Goal: Transaction & Acquisition: Download file/media

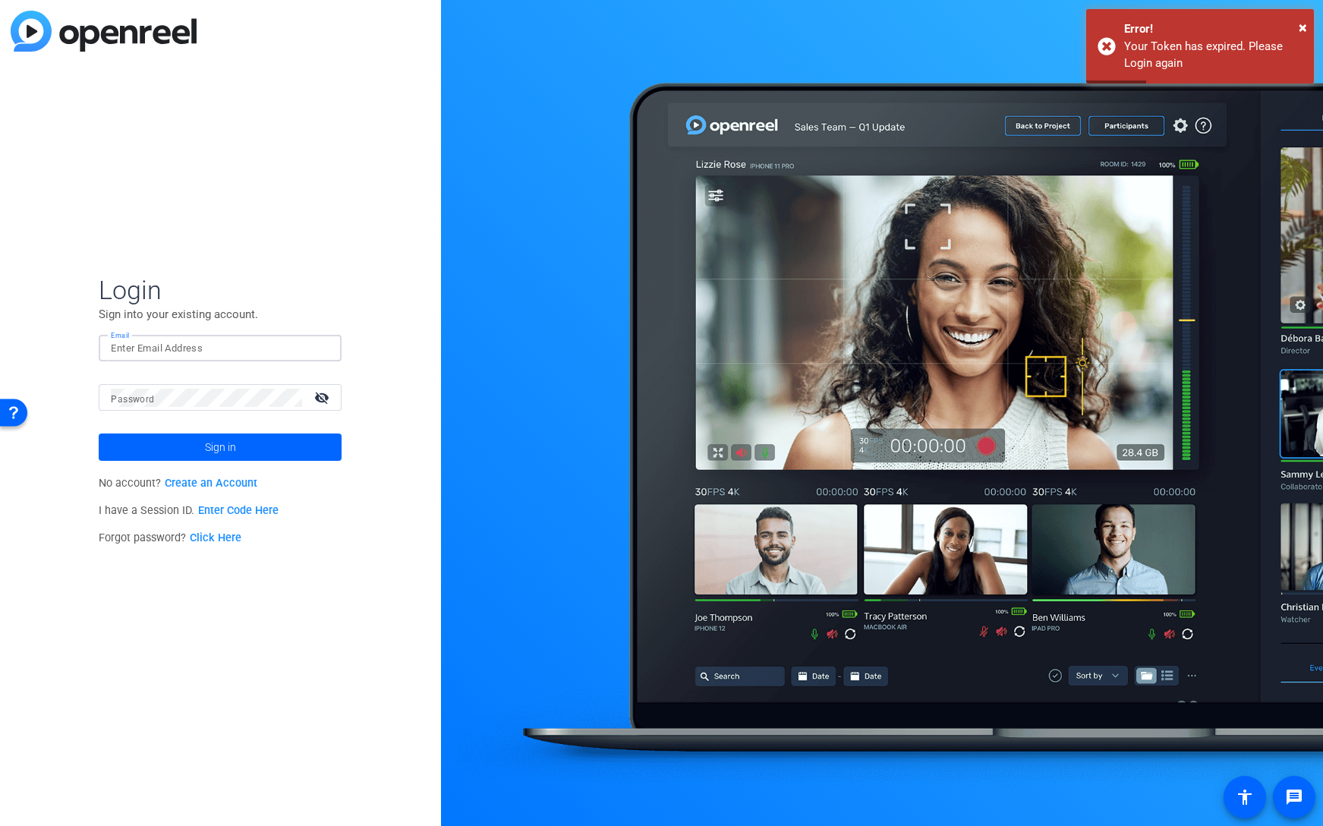
click at [192, 342] on input "Email" at bounding box center [220, 348] width 219 height 18
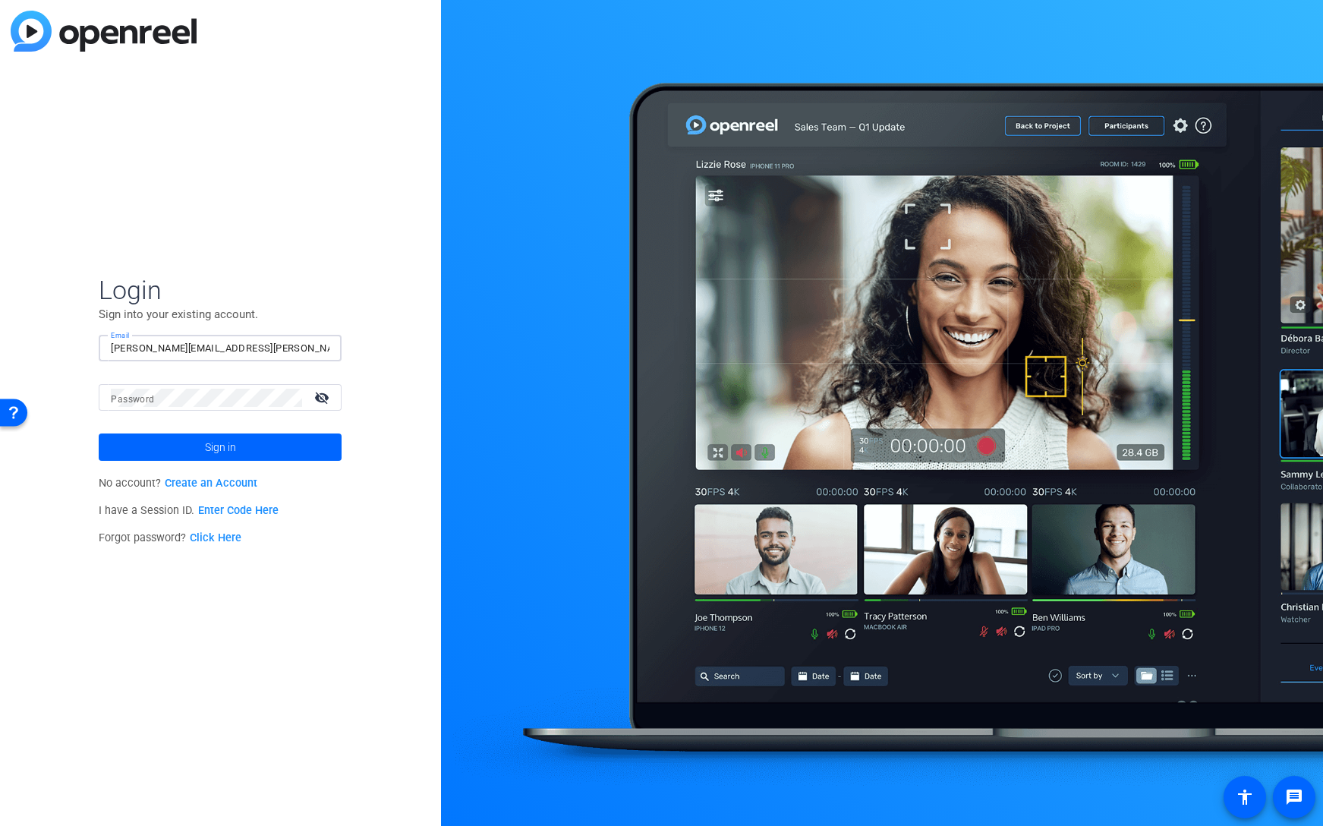
type input "[PERSON_NAME][EMAIL_ADDRESS][PERSON_NAME][DOMAIN_NAME]"
click at [99, 433] on button "Sign in" at bounding box center [220, 446] width 243 height 27
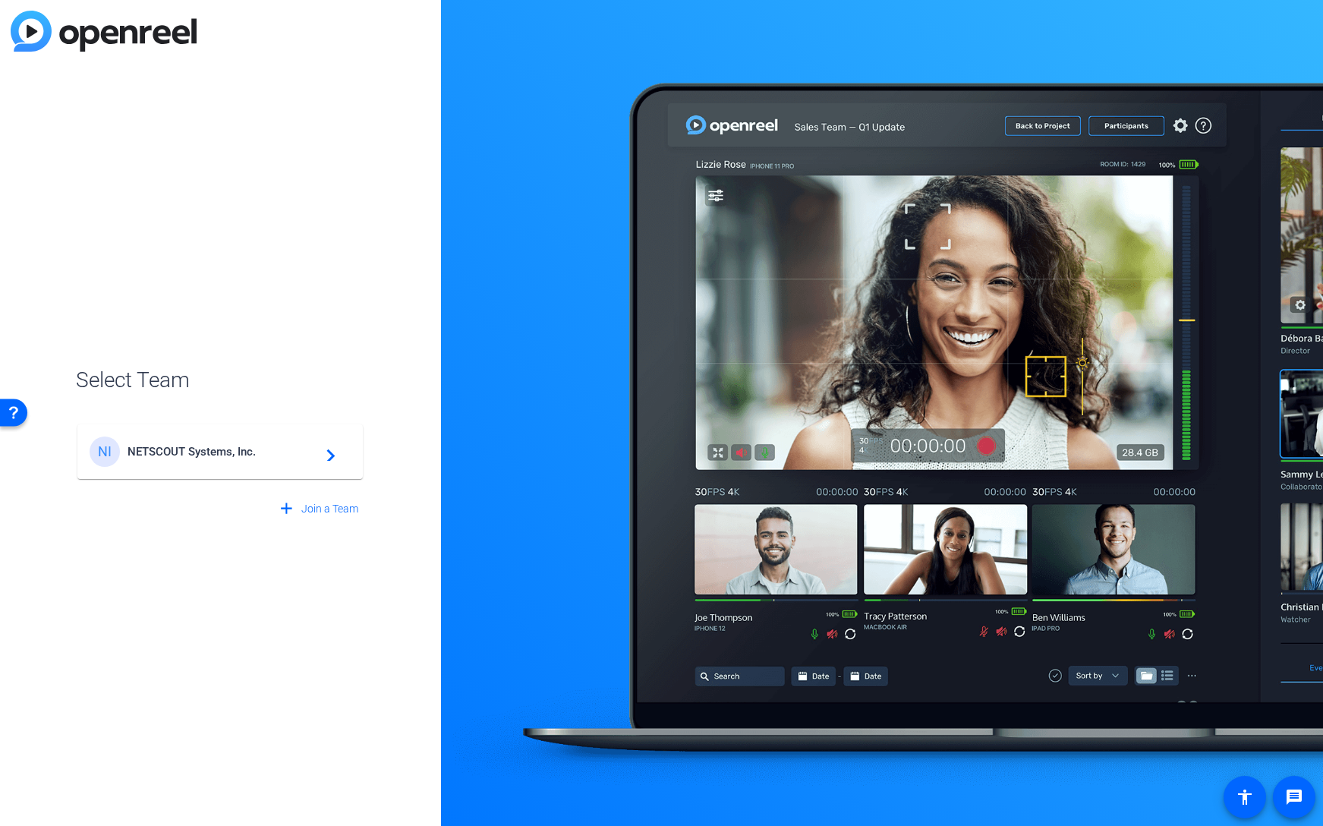
click at [204, 455] on span "NETSCOUT Systems, Inc." at bounding box center [222, 452] width 190 height 14
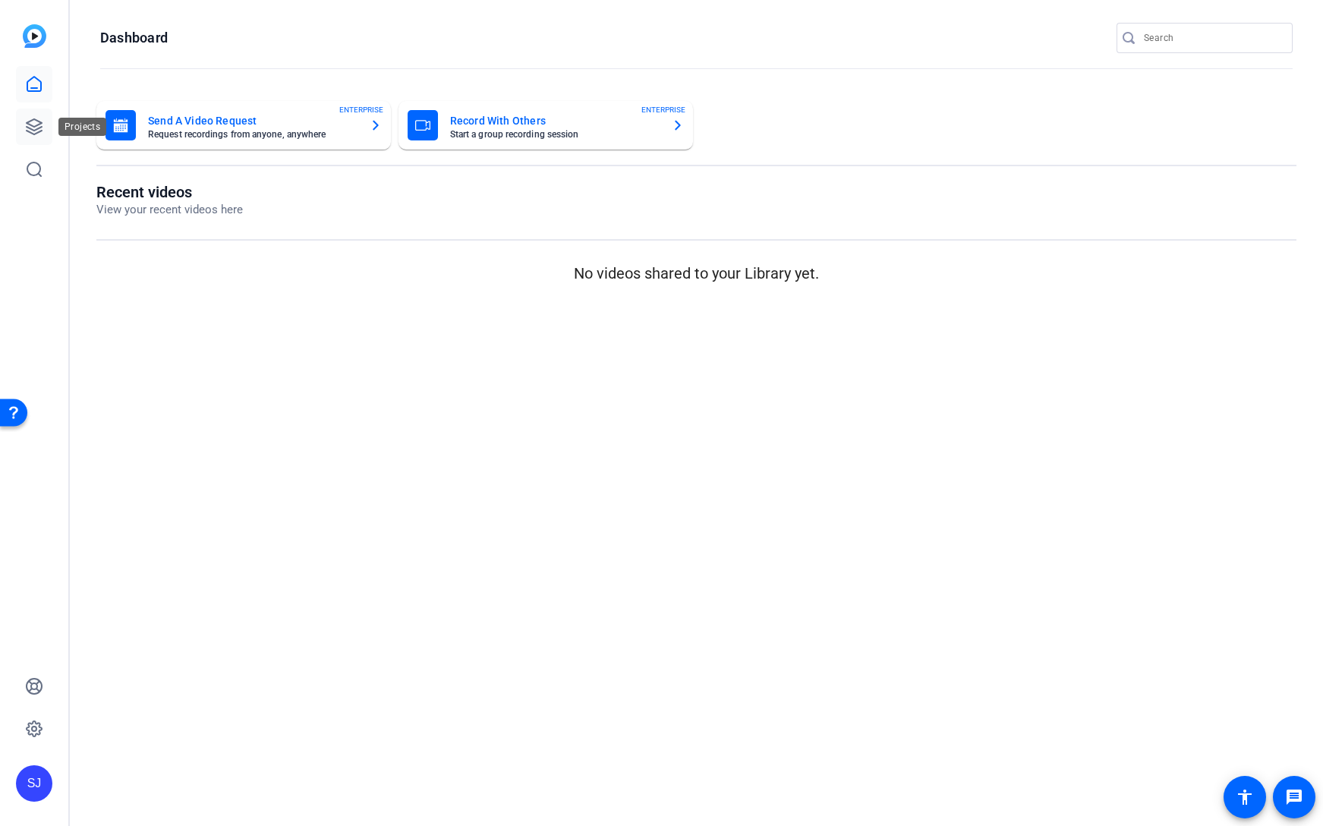
click at [39, 123] on icon at bounding box center [34, 126] width 15 height 15
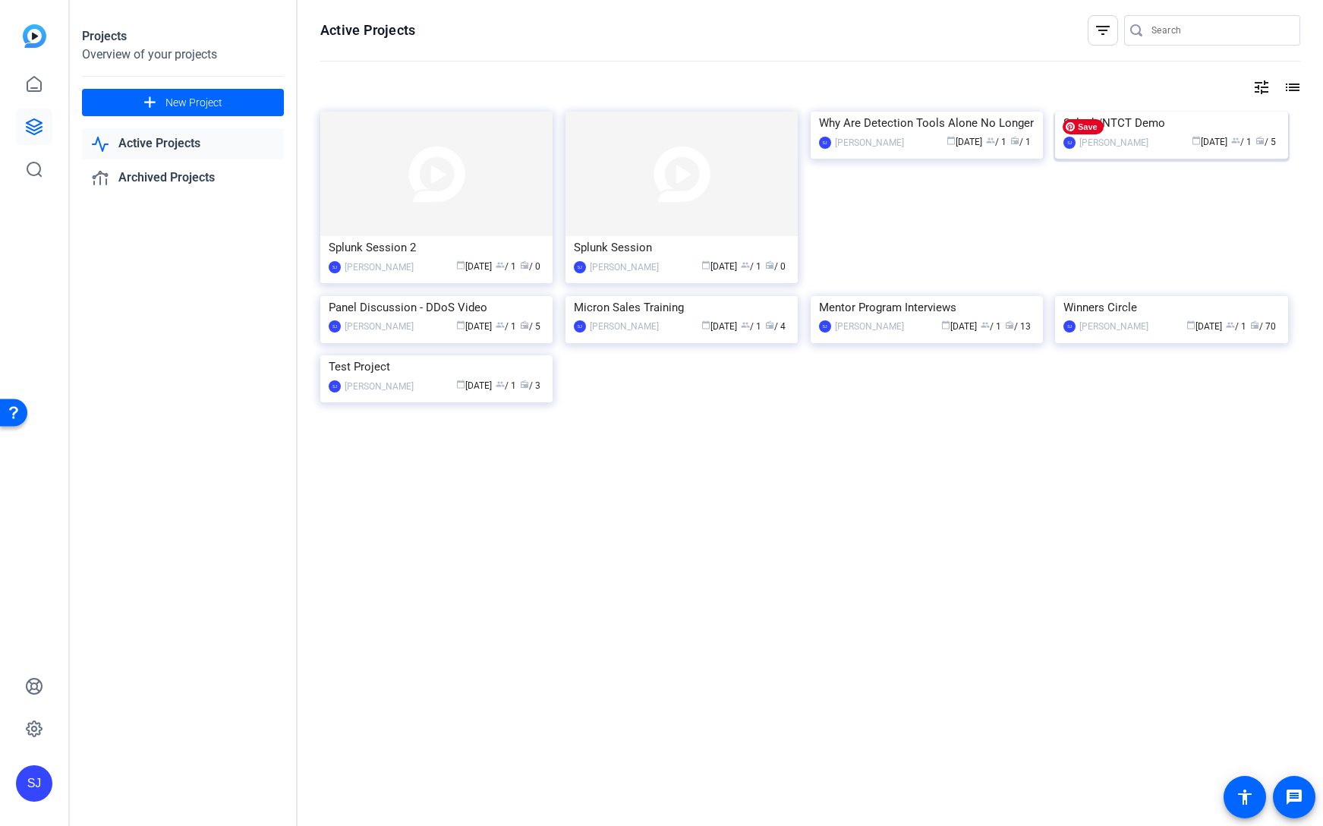
click at [1224, 112] on img at bounding box center [1171, 112] width 232 height 0
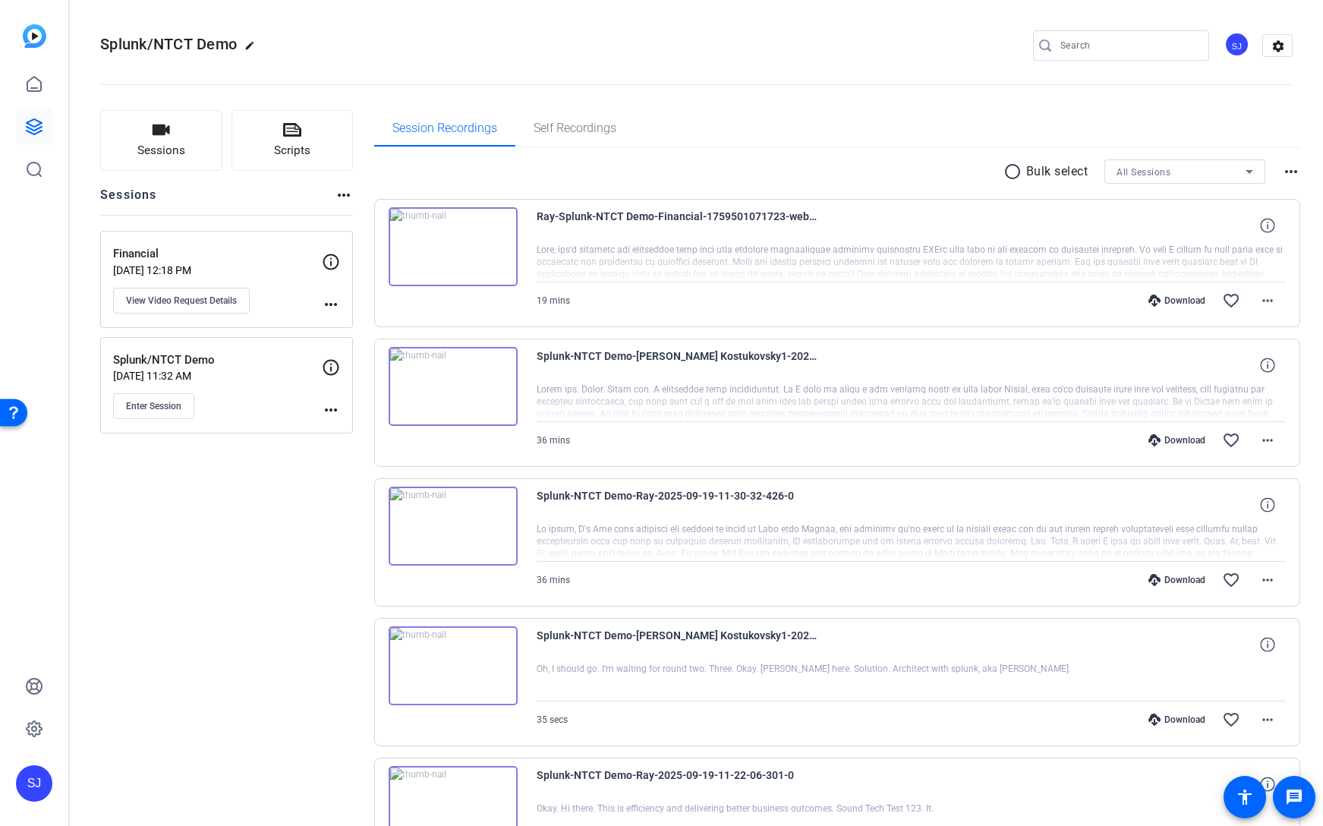
click at [1188, 300] on div "Download" at bounding box center [1177, 300] width 72 height 12
